Goal: Find specific page/section: Find specific page/section

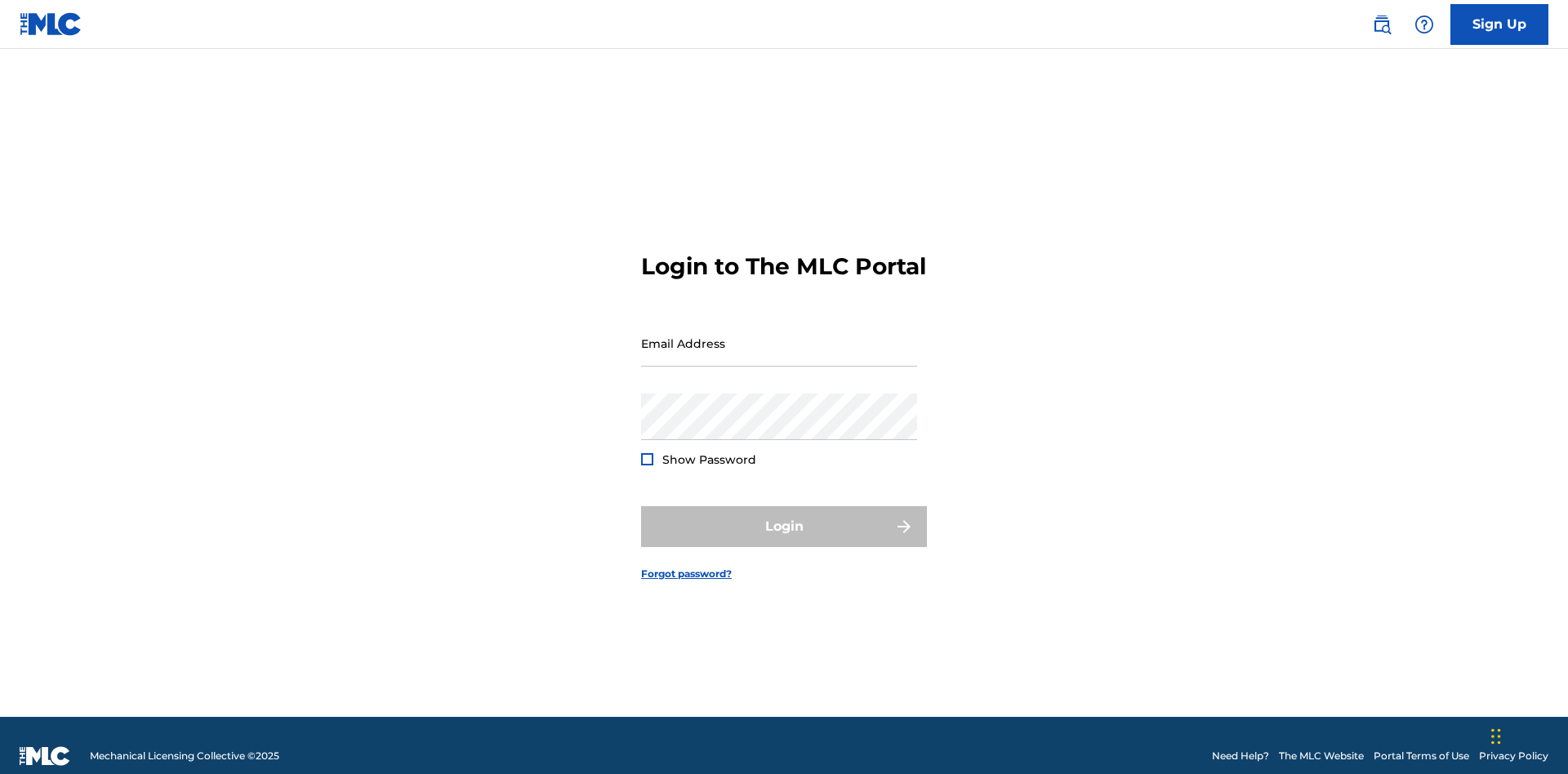
scroll to position [21, 0]
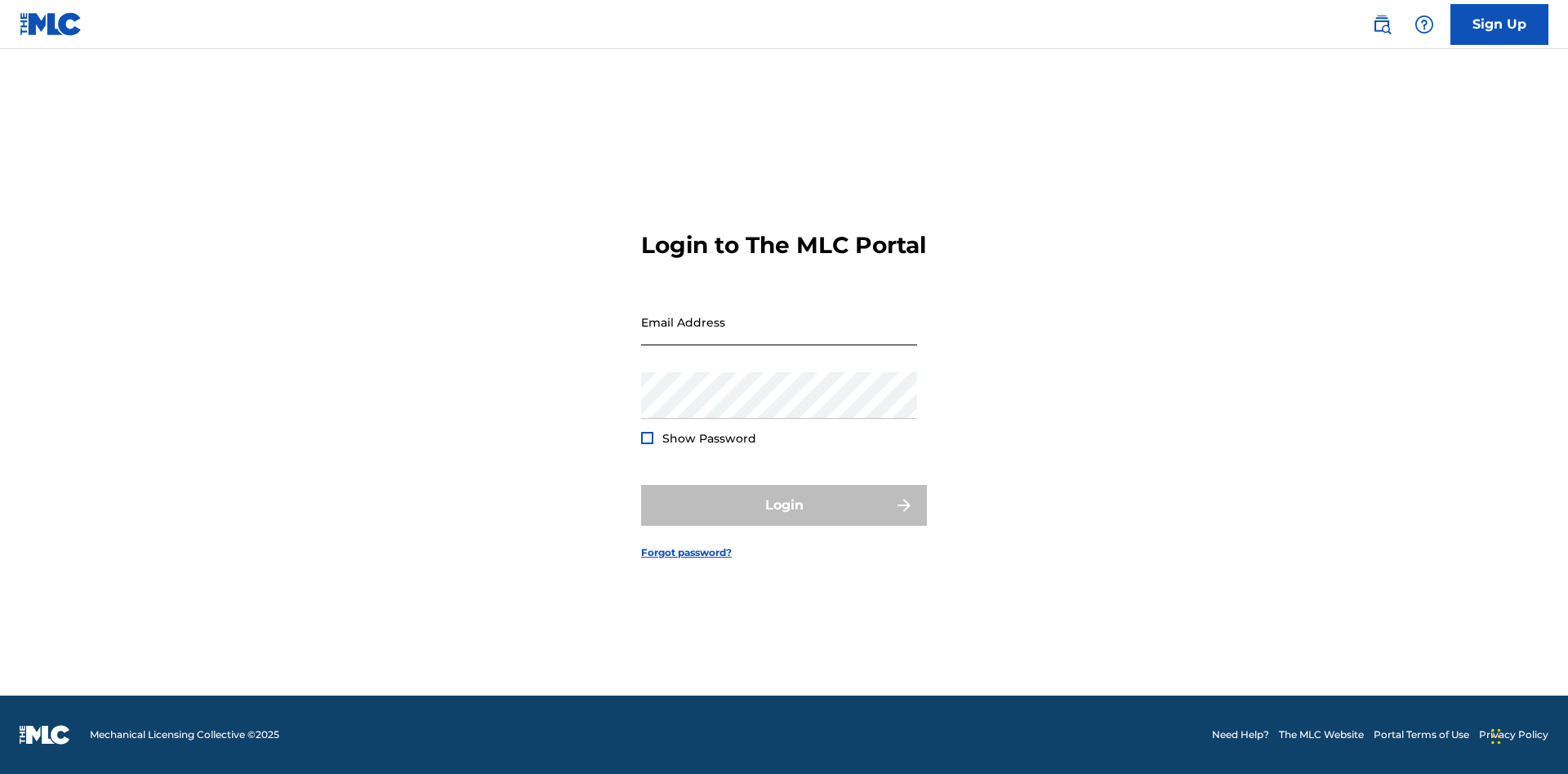
click at [779, 335] on input "Email Address" at bounding box center [779, 322] width 276 height 47
type input "XenaSongwriter@gmail.com"
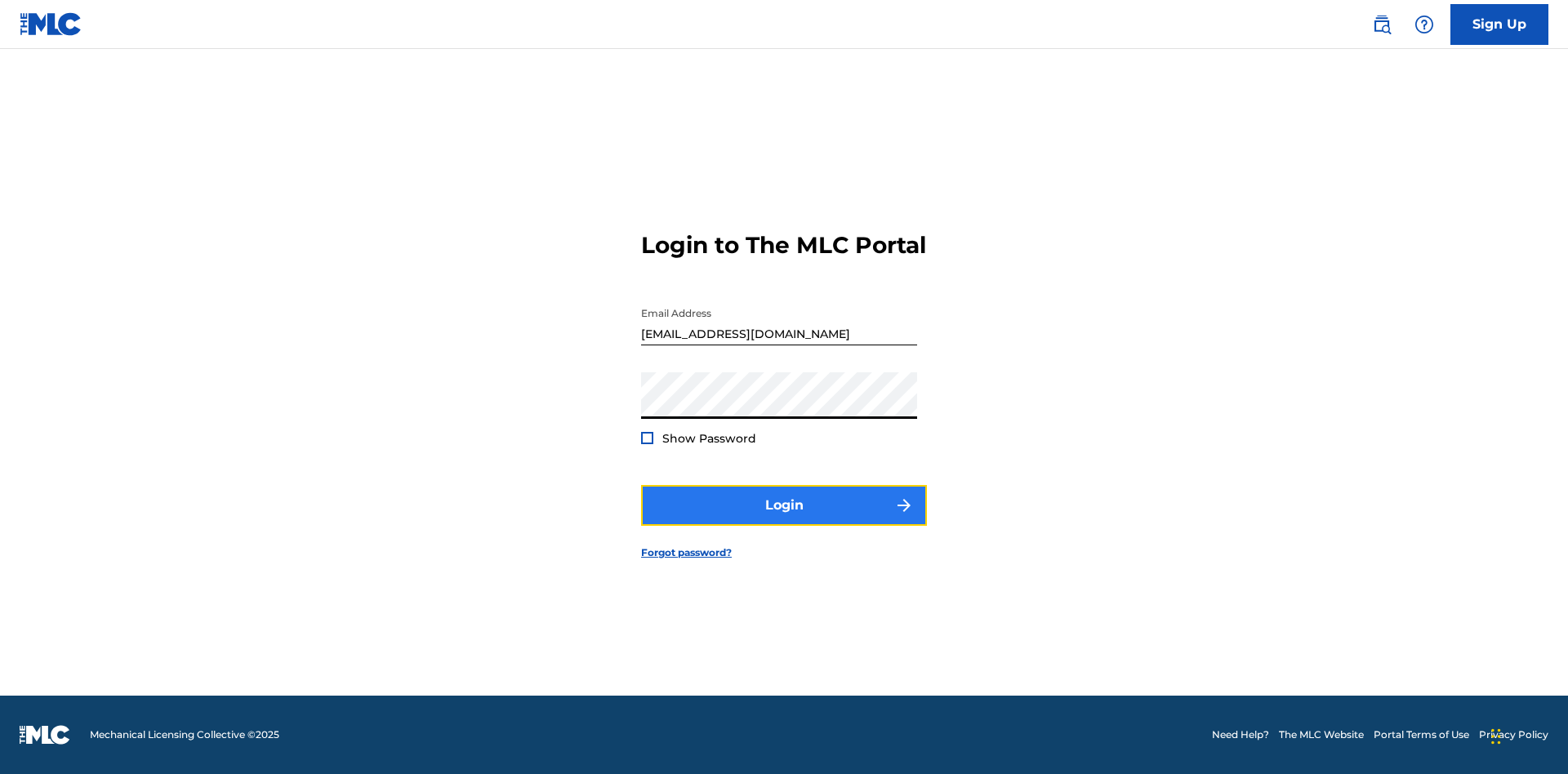
click at [784, 520] on button "Login" at bounding box center [784, 506] width 286 height 41
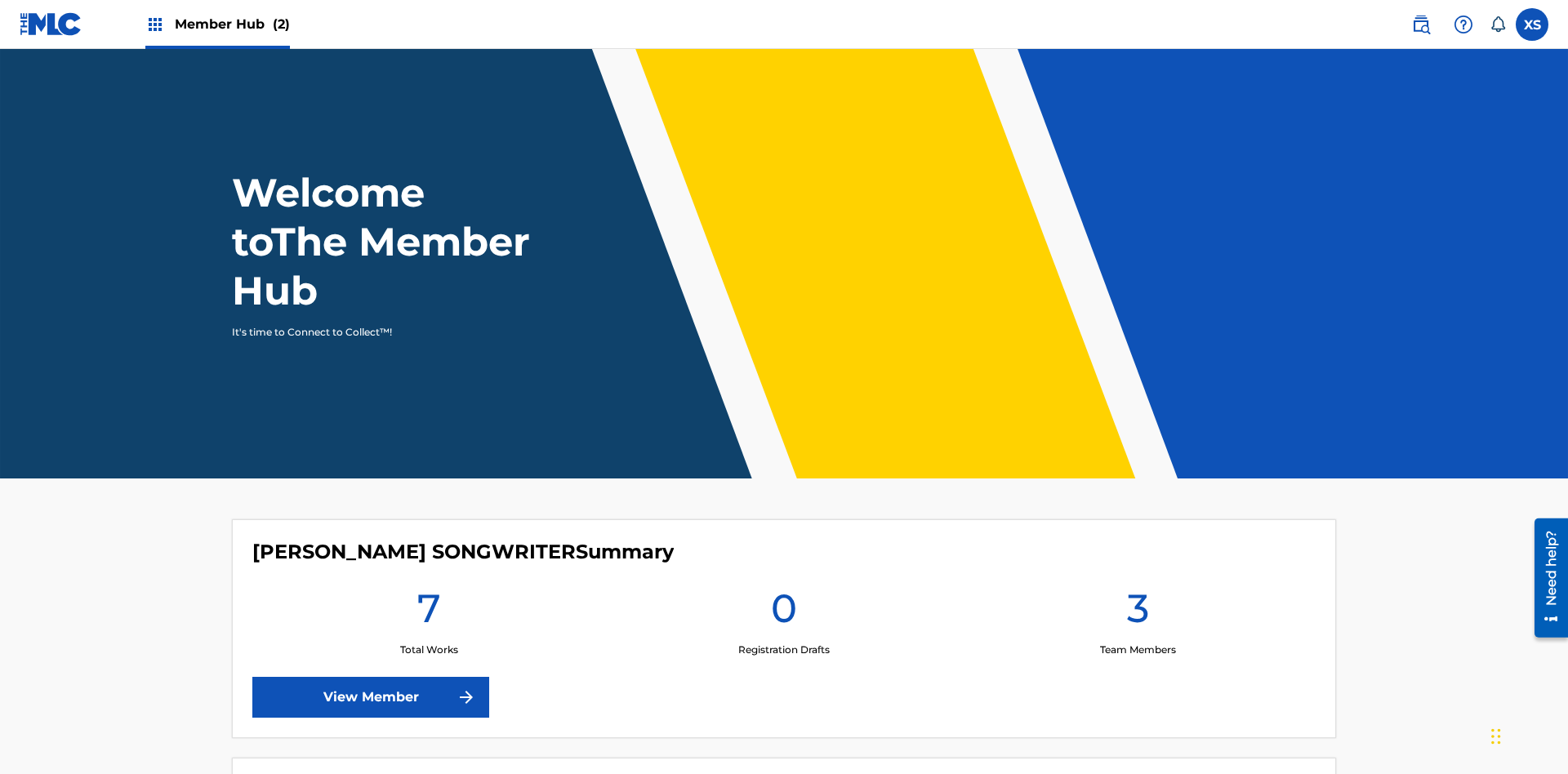
click at [216, 23] on span "Member Hub (2)" at bounding box center [233, 24] width 116 height 19
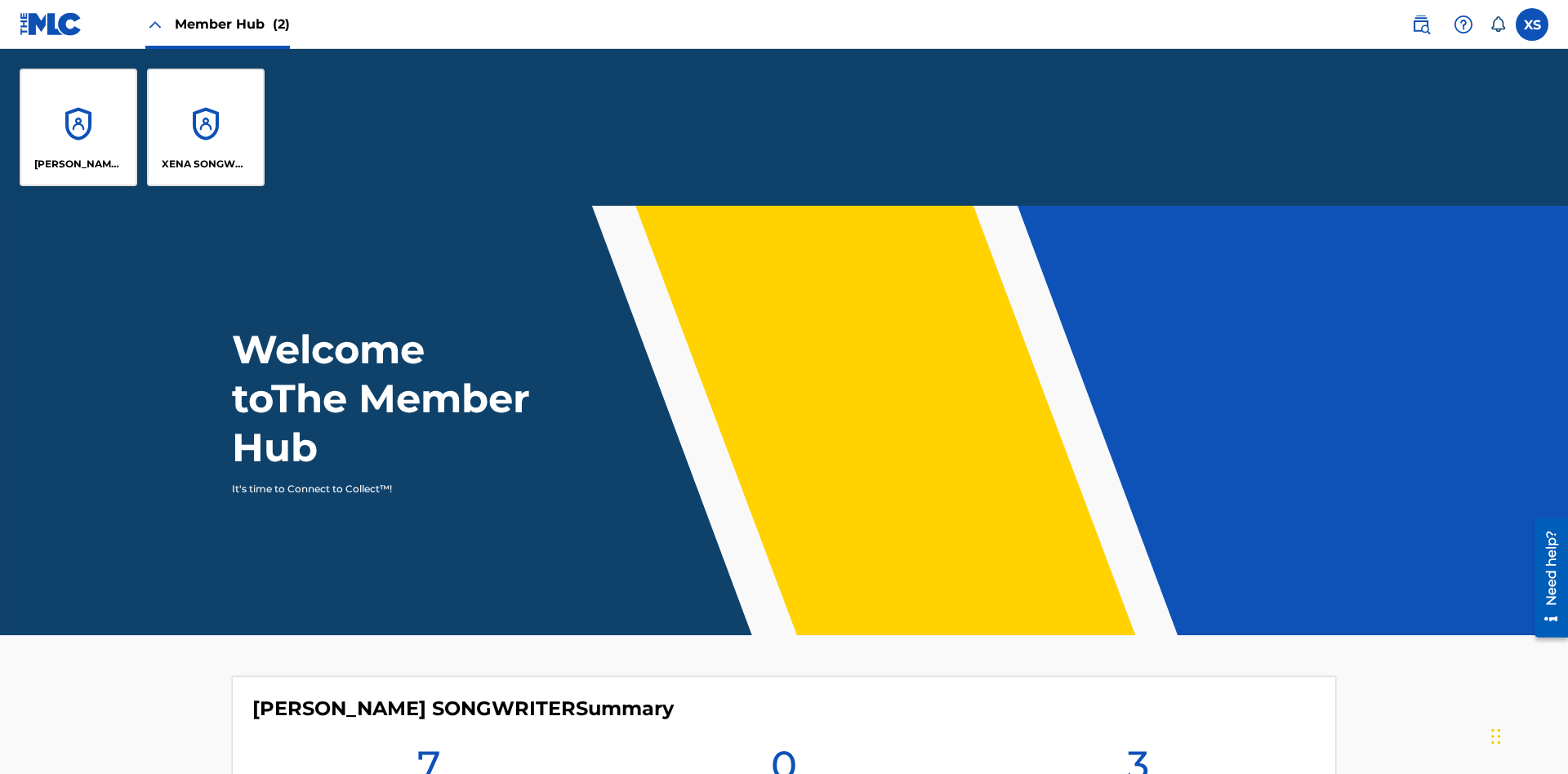
scroll to position [59, 0]
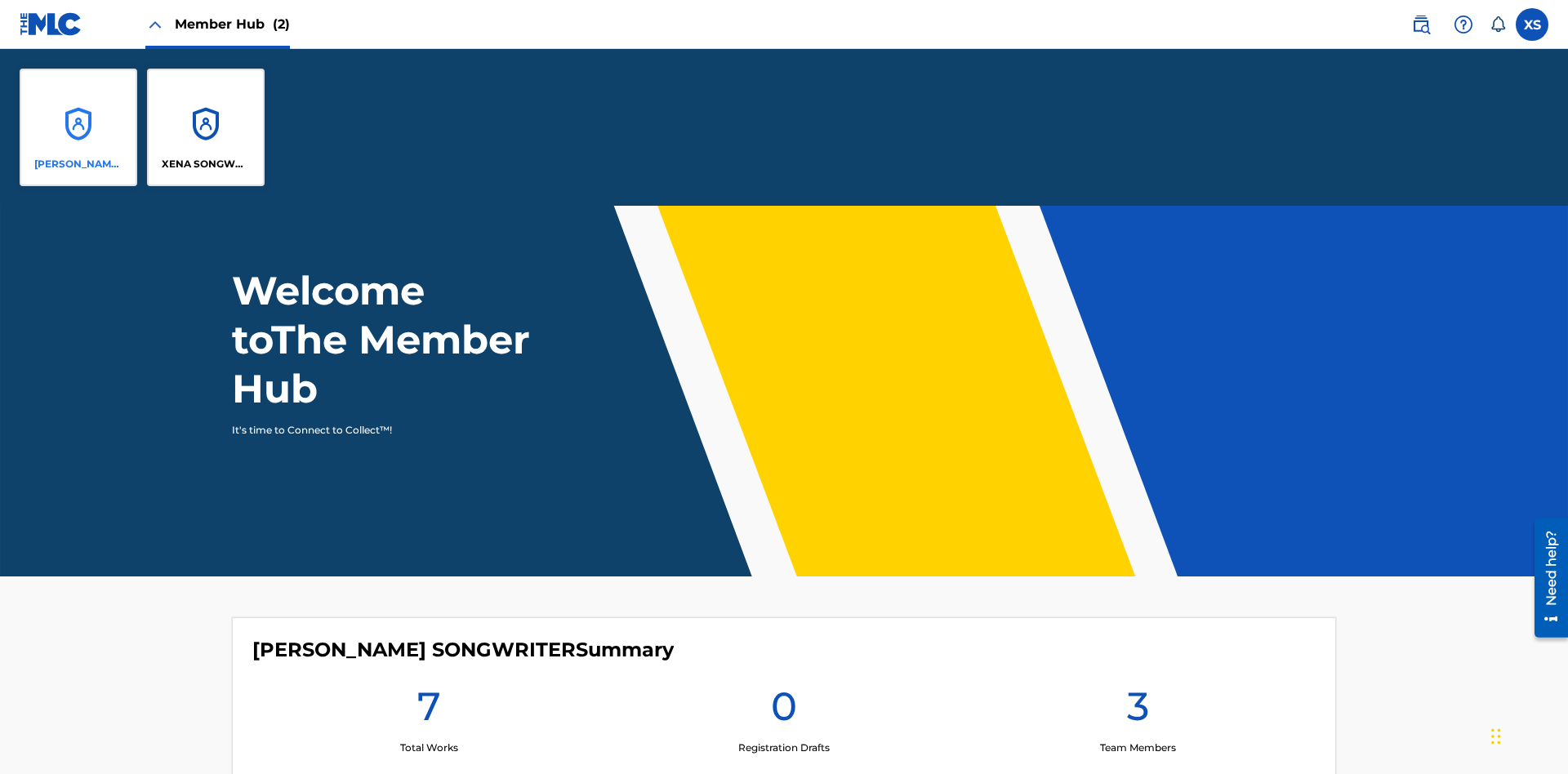
click at [78, 164] on p "CLEO SONGWRITER" at bounding box center [79, 164] width 89 height 15
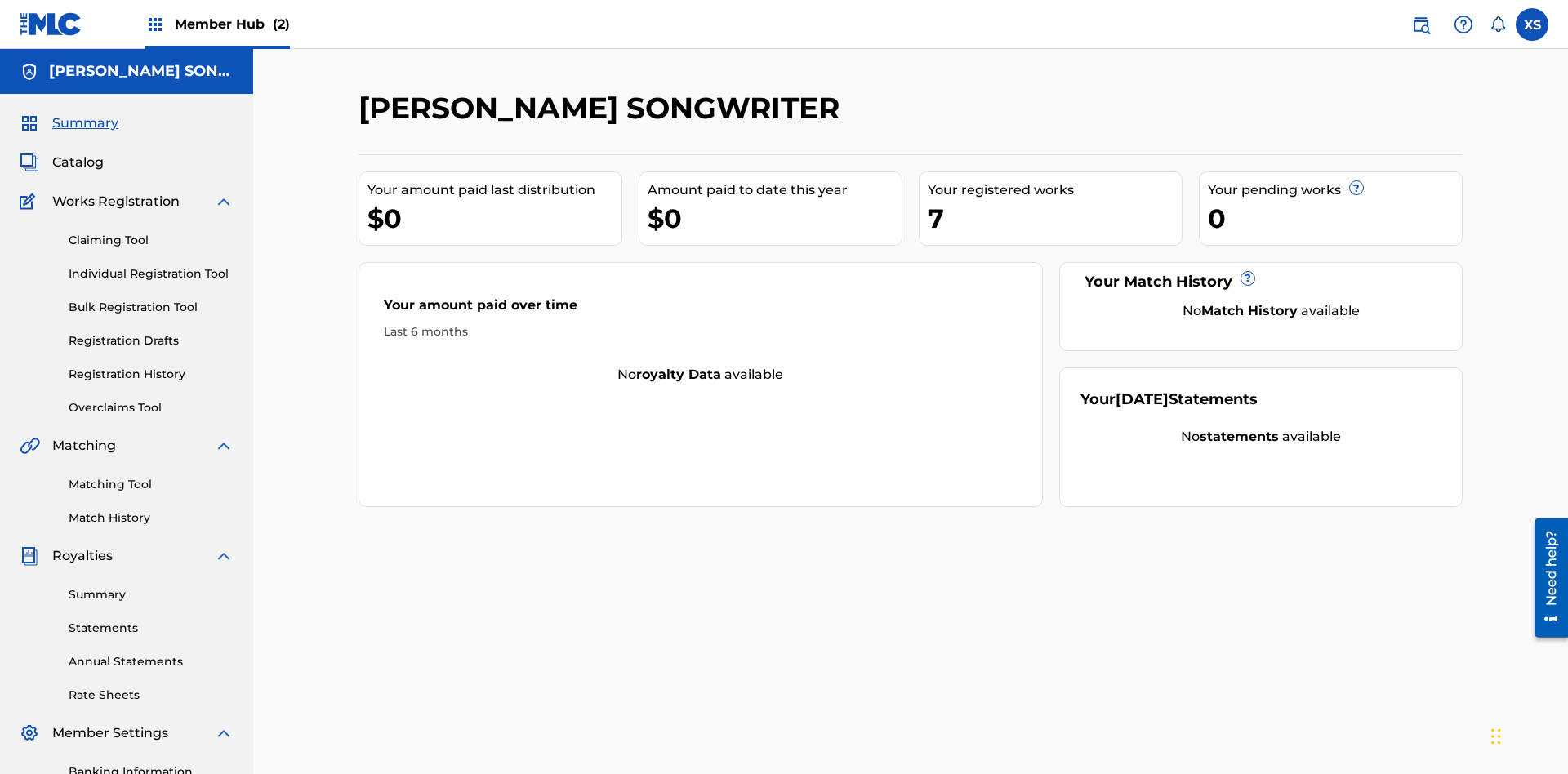
scroll to position [55, 0]
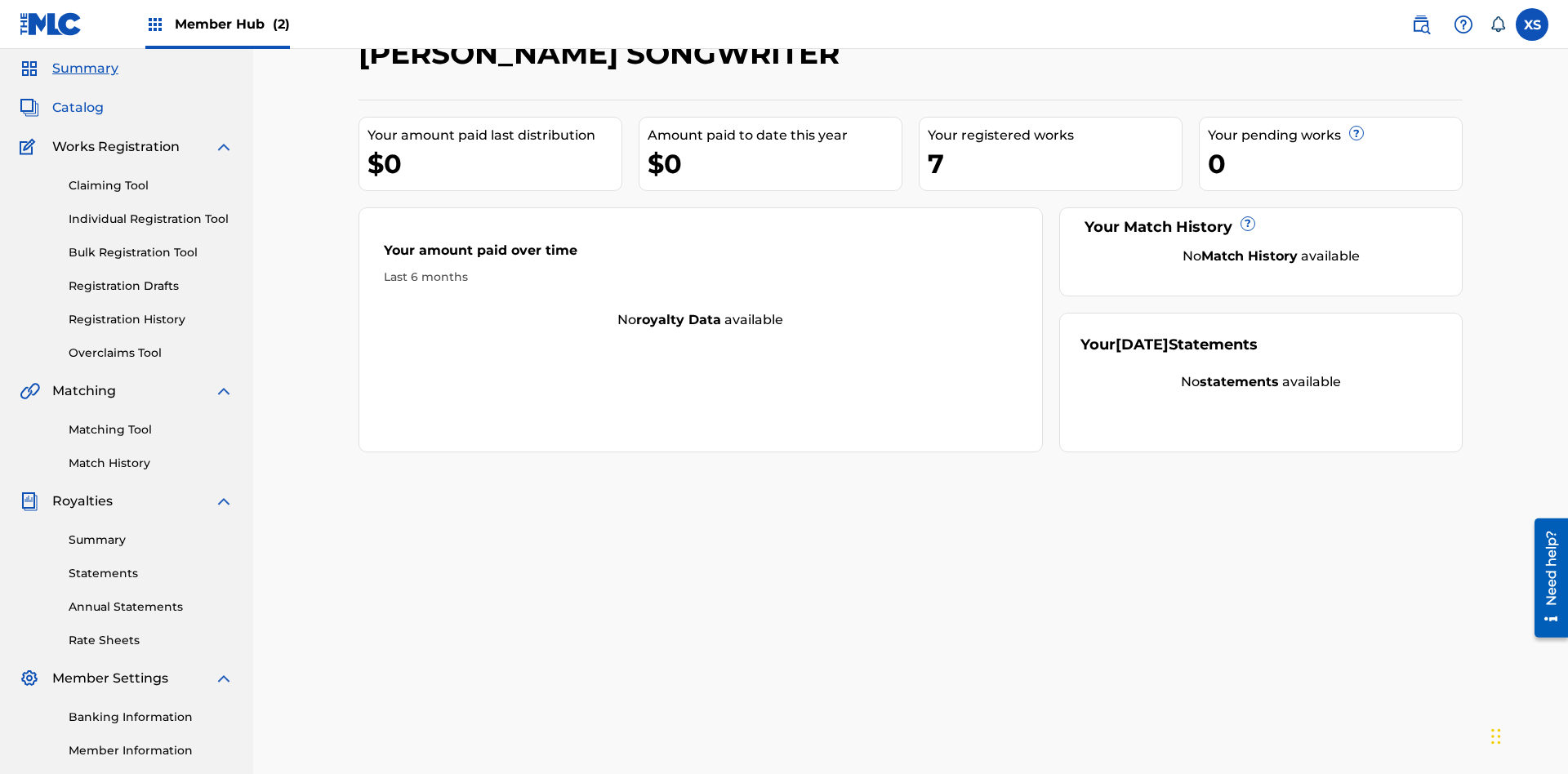
click at [77, 108] on span "Catalog" at bounding box center [77, 107] width 51 height 20
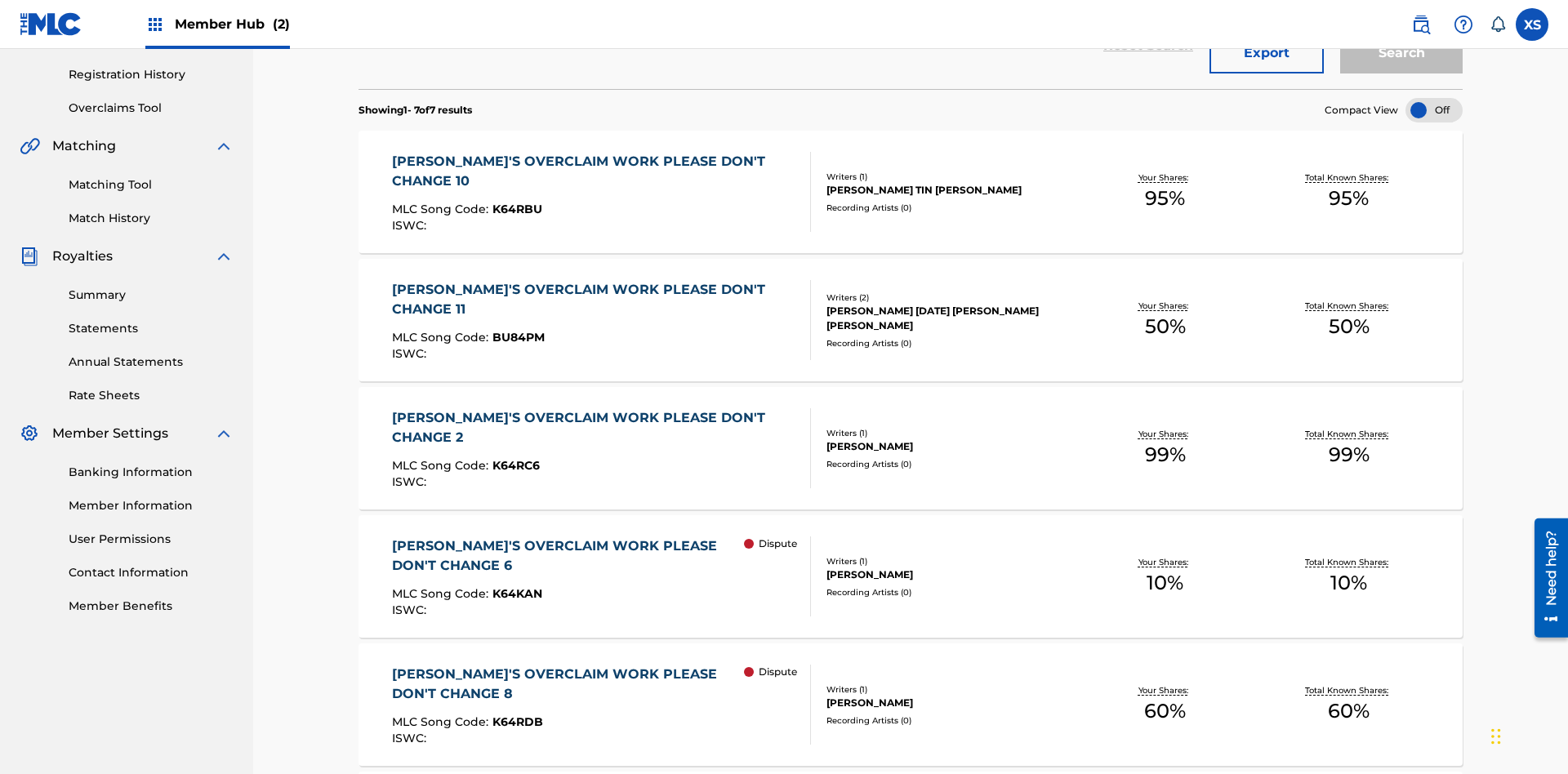
scroll to position [64, 0]
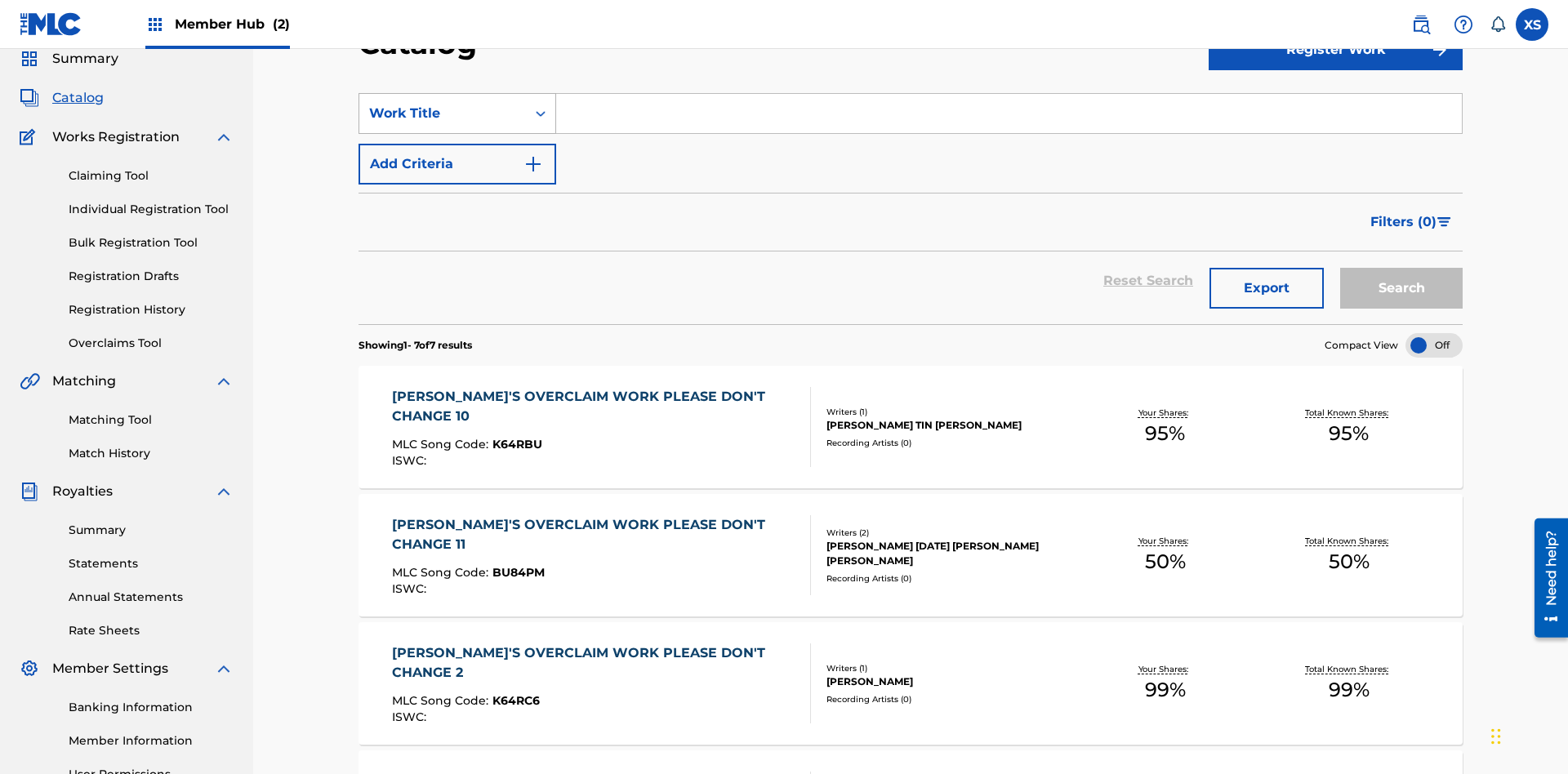
click at [443, 114] on div "Work Title" at bounding box center [443, 113] width 147 height 20
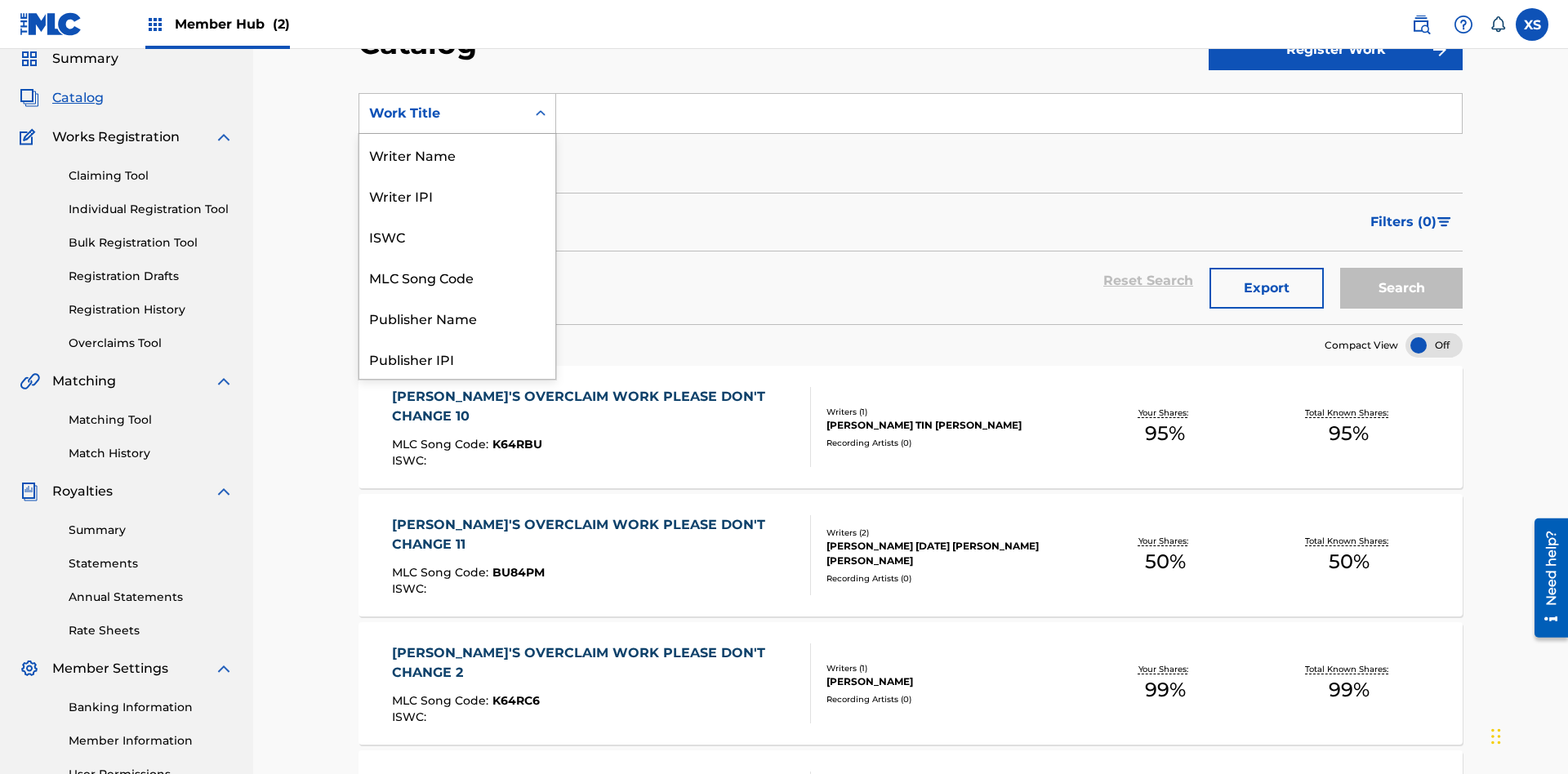
scroll to position [245, 0]
click at [457, 359] on div "Work Title" at bounding box center [457, 359] width 196 height 41
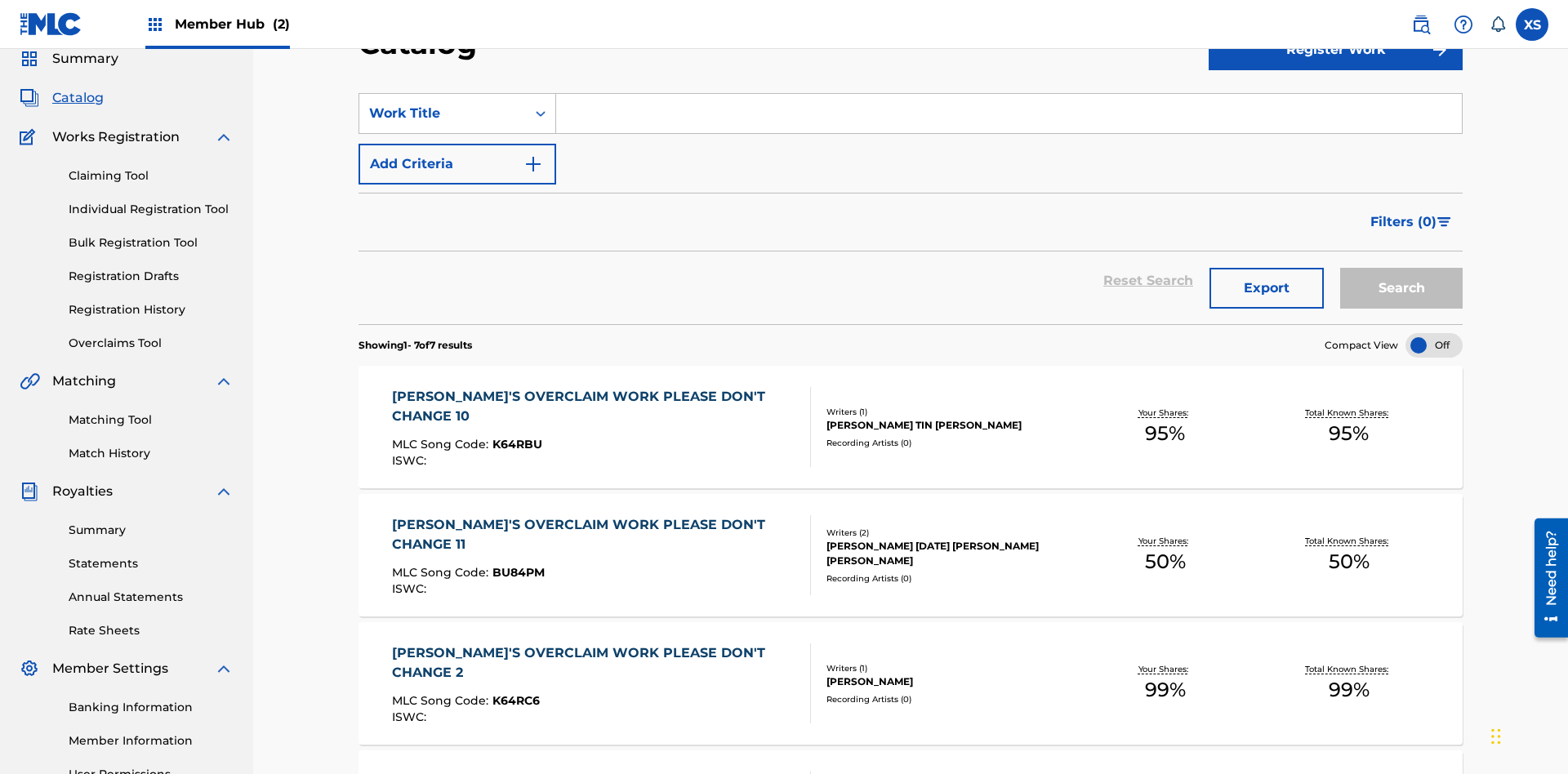
scroll to position [61, 0]
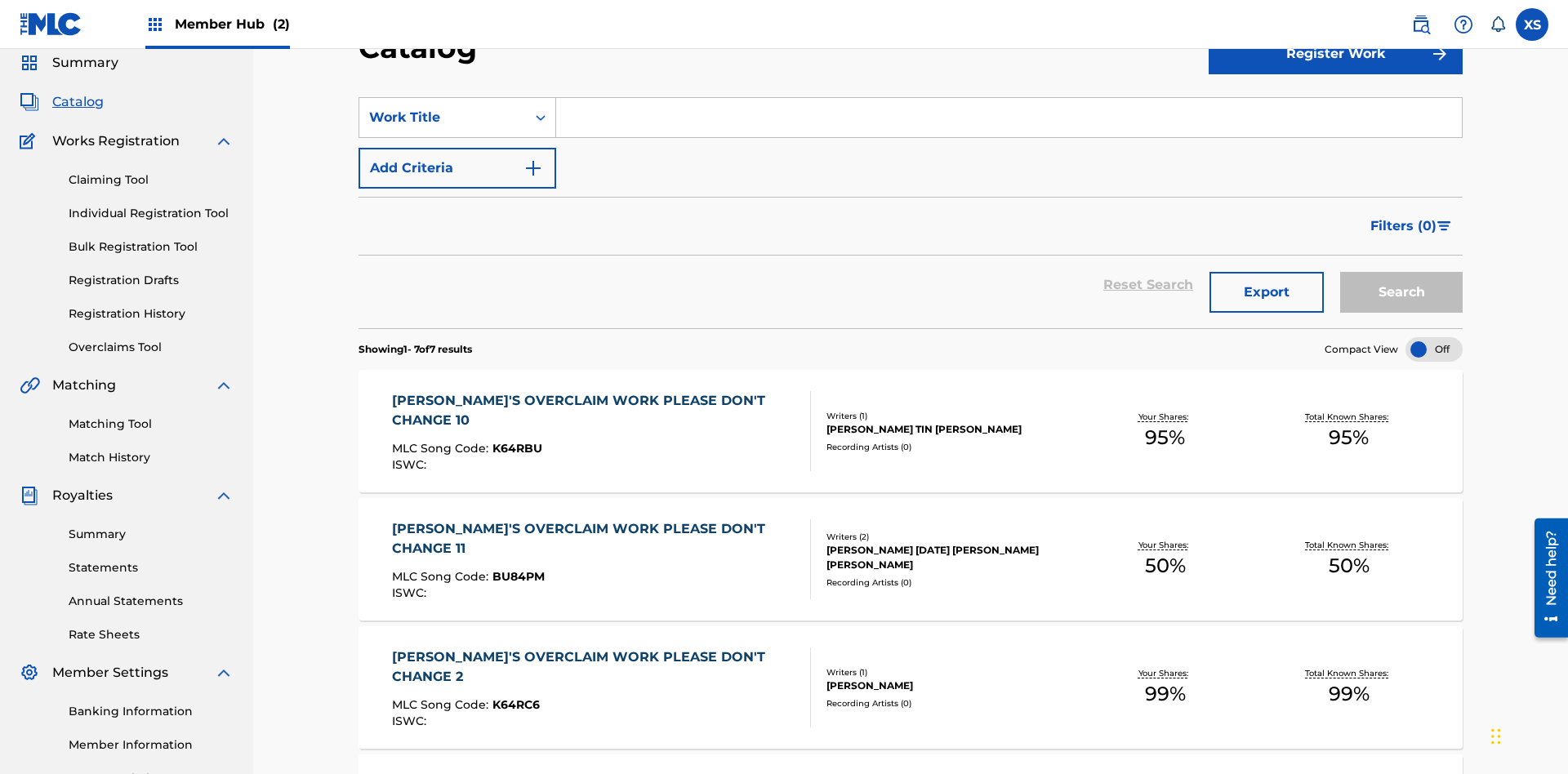
click at [1009, 117] on input "Search Form" at bounding box center [1009, 117] width 906 height 39
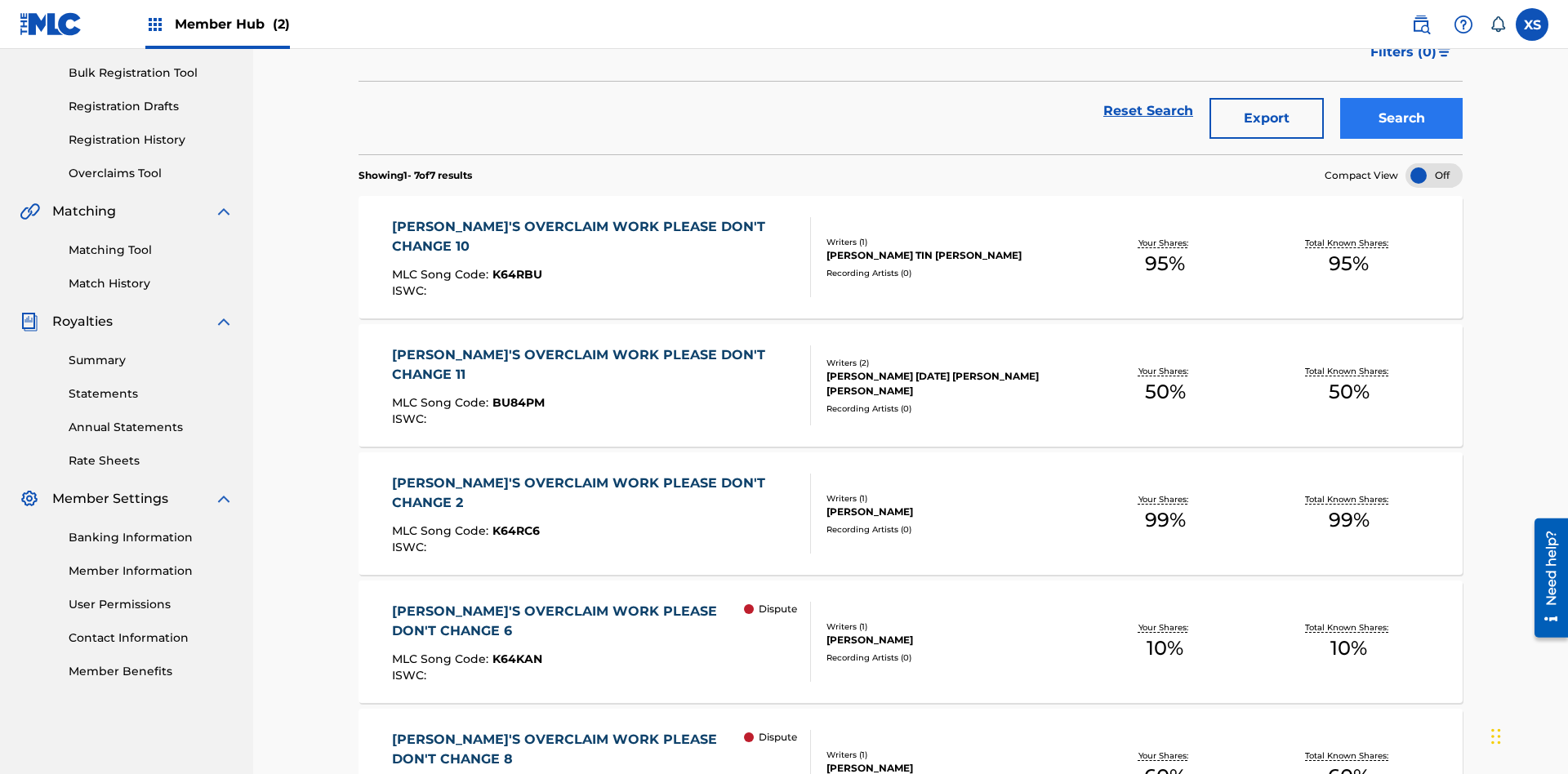
type input "NON-OWNED WORK TO CLAIM"
click at [1401, 118] on button "Search" at bounding box center [1401, 118] width 122 height 41
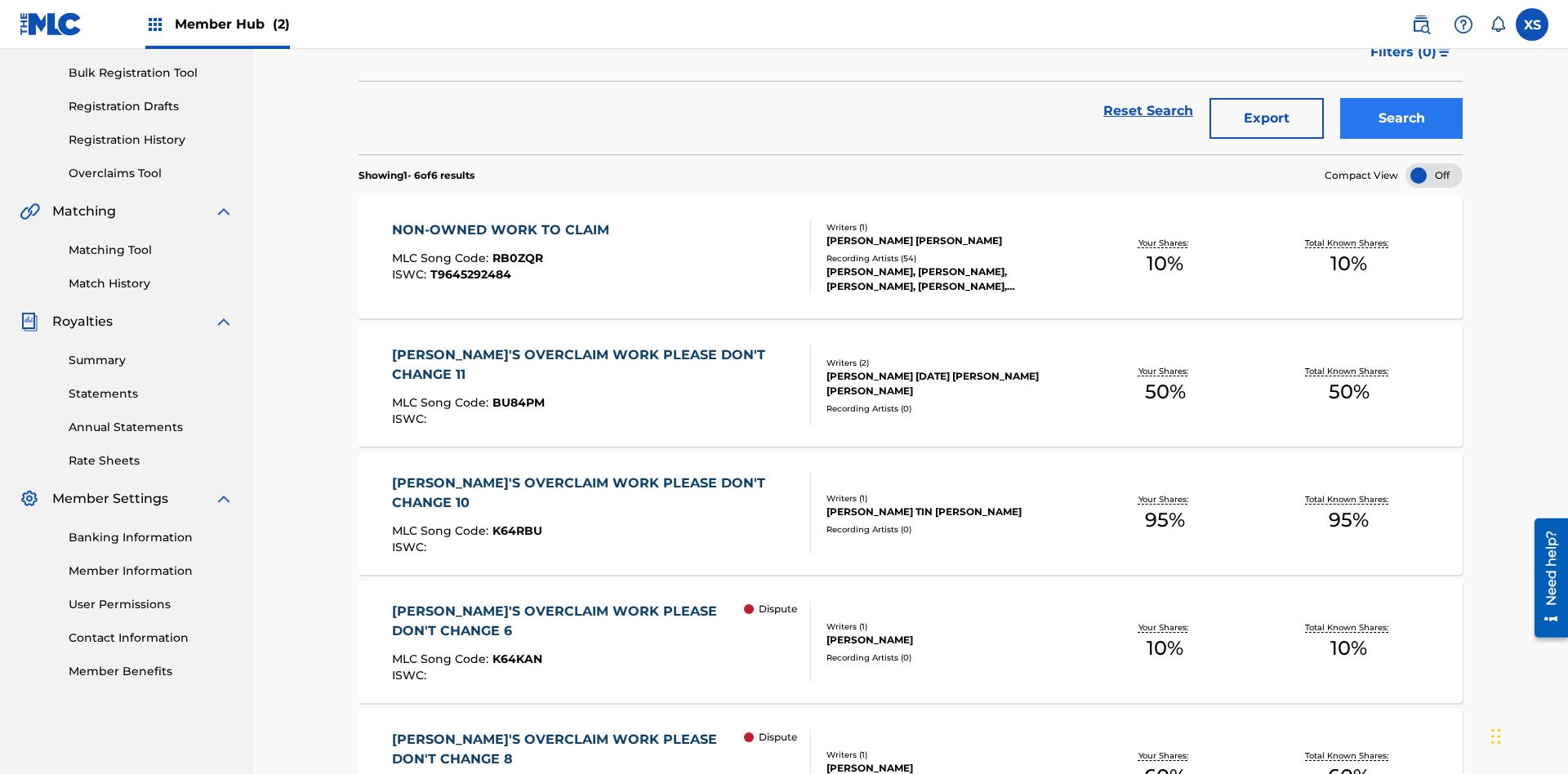
scroll to position [387, 0]
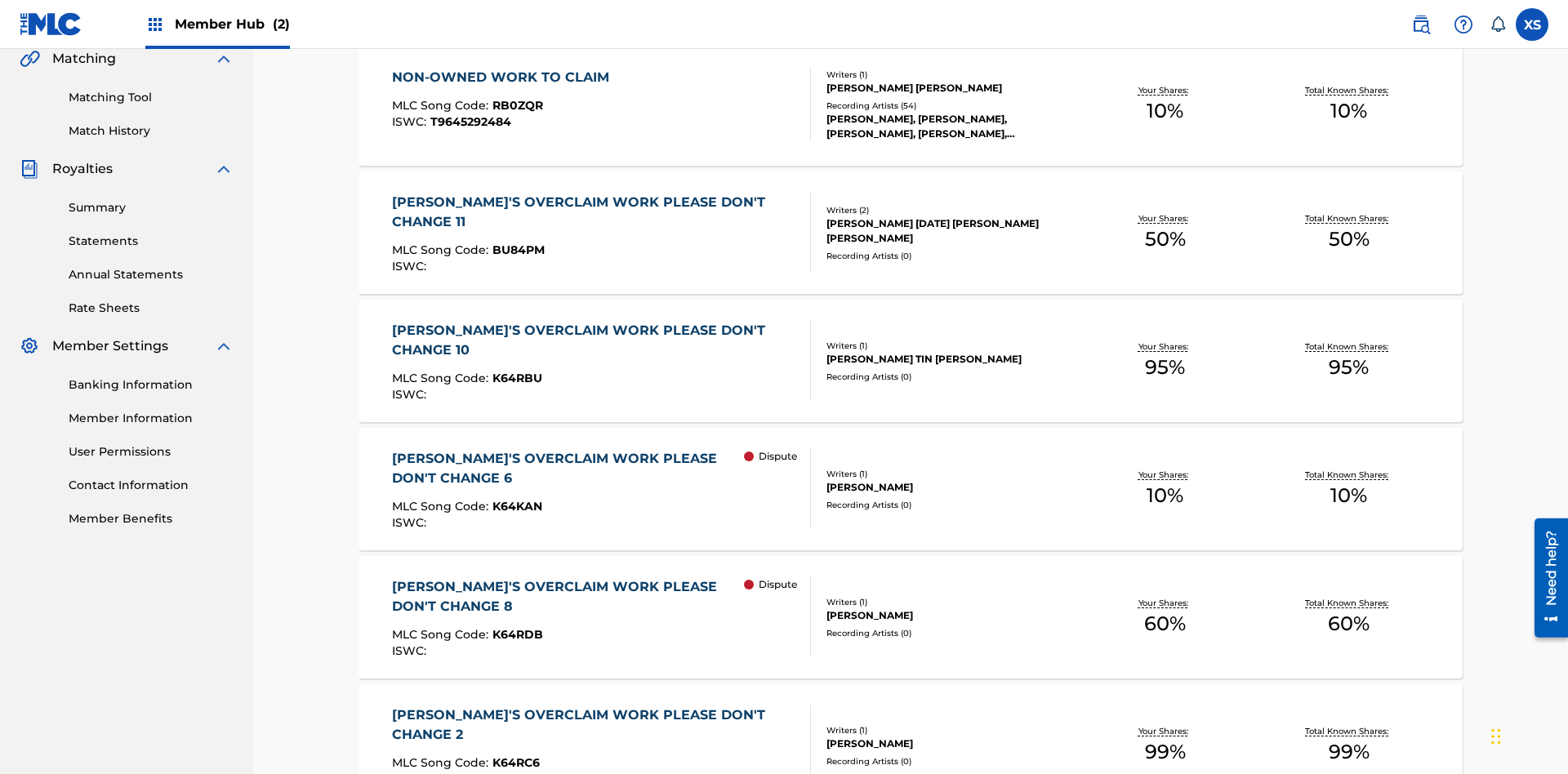
click at [515, 105] on span "RB0ZQR" at bounding box center [518, 105] width 50 height 15
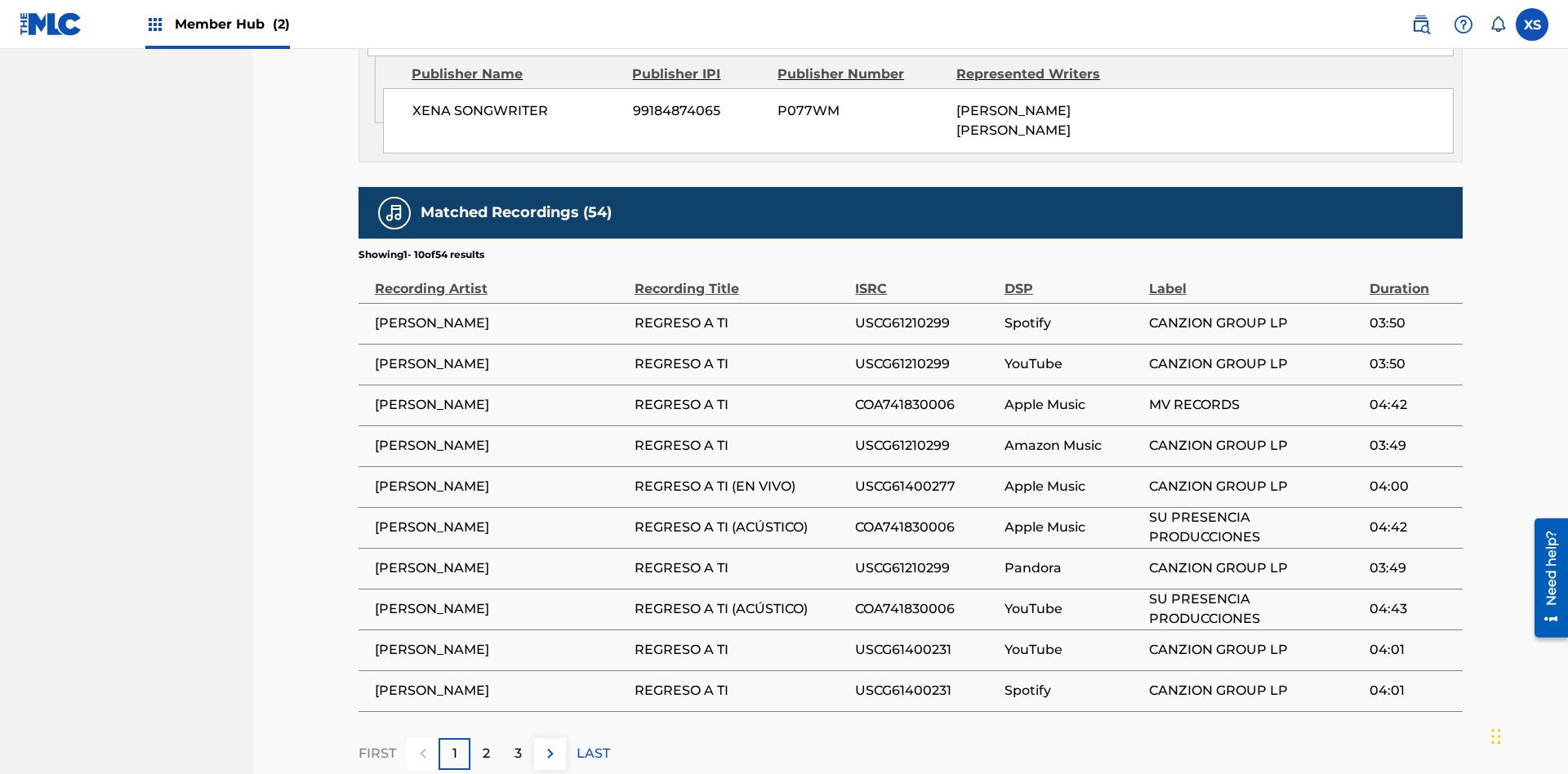
scroll to position [875, 0]
